Goal: Use online tool/utility: Utilize a website feature to perform a specific function

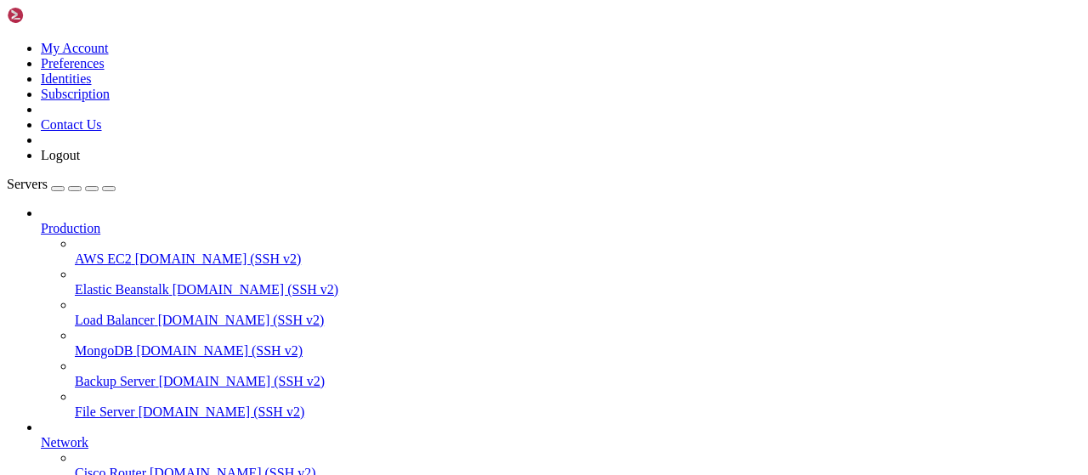
scroll to position [345, 0]
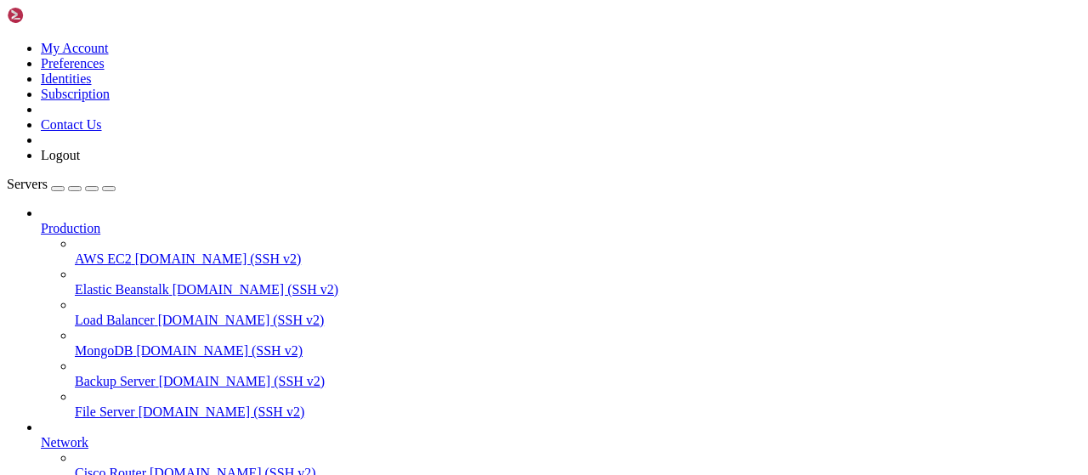
scroll to position [884, 0]
drag, startPoint x: 315, startPoint y: 59, endPoint x: 253, endPoint y: 60, distance: 62.9
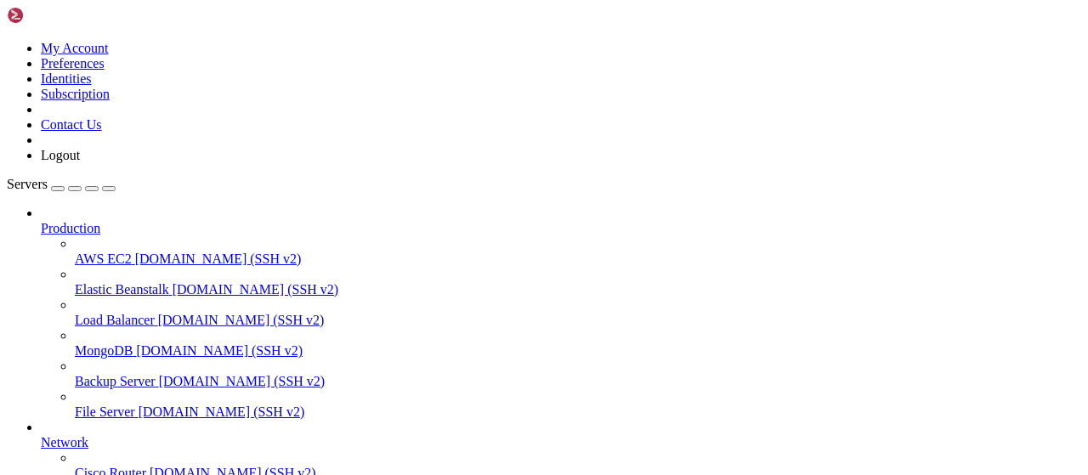
type input "/root/Piar-Flow"
